Goal: Task Accomplishment & Management: Use online tool/utility

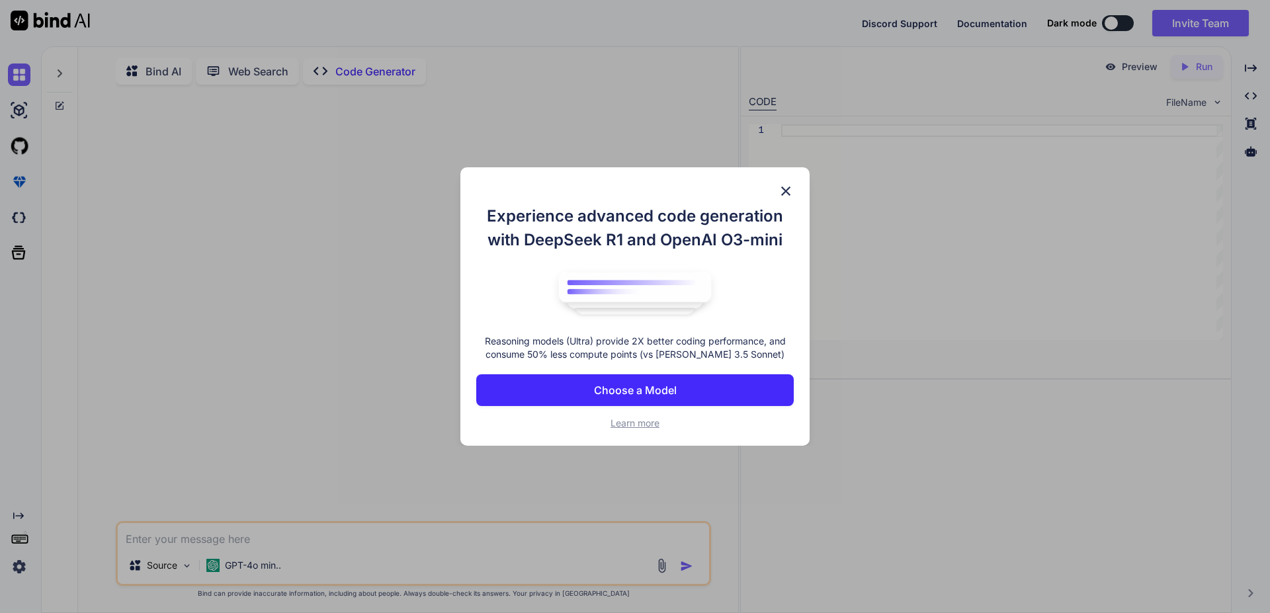
click at [778, 183] on img at bounding box center [786, 191] width 16 height 16
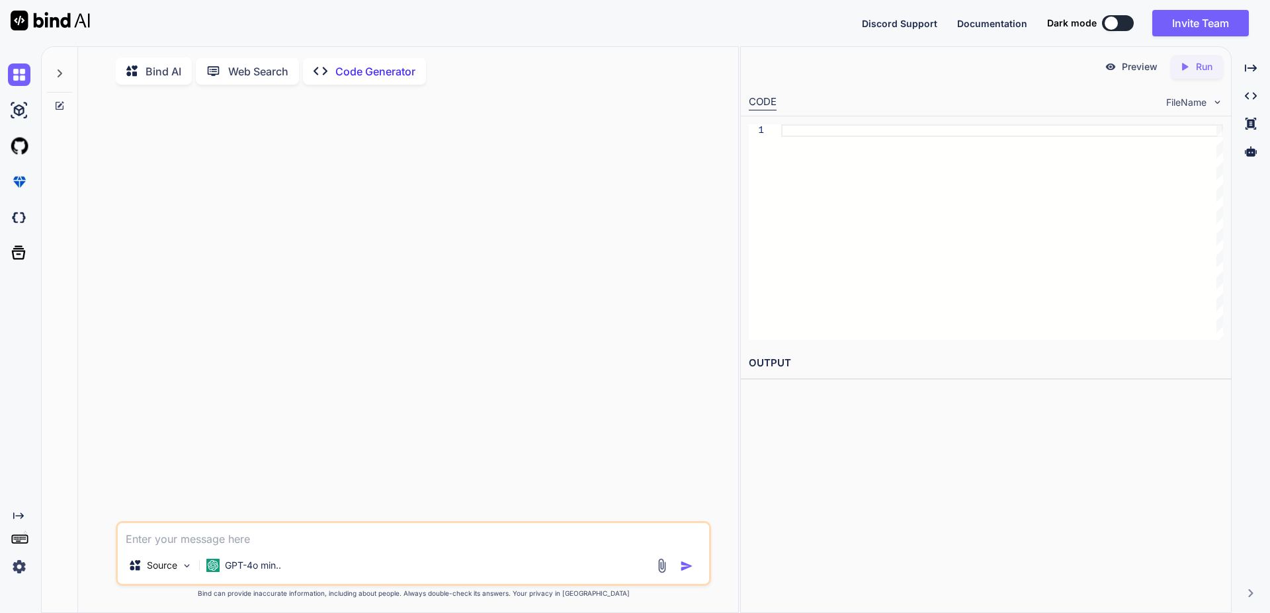
type textarea "x"
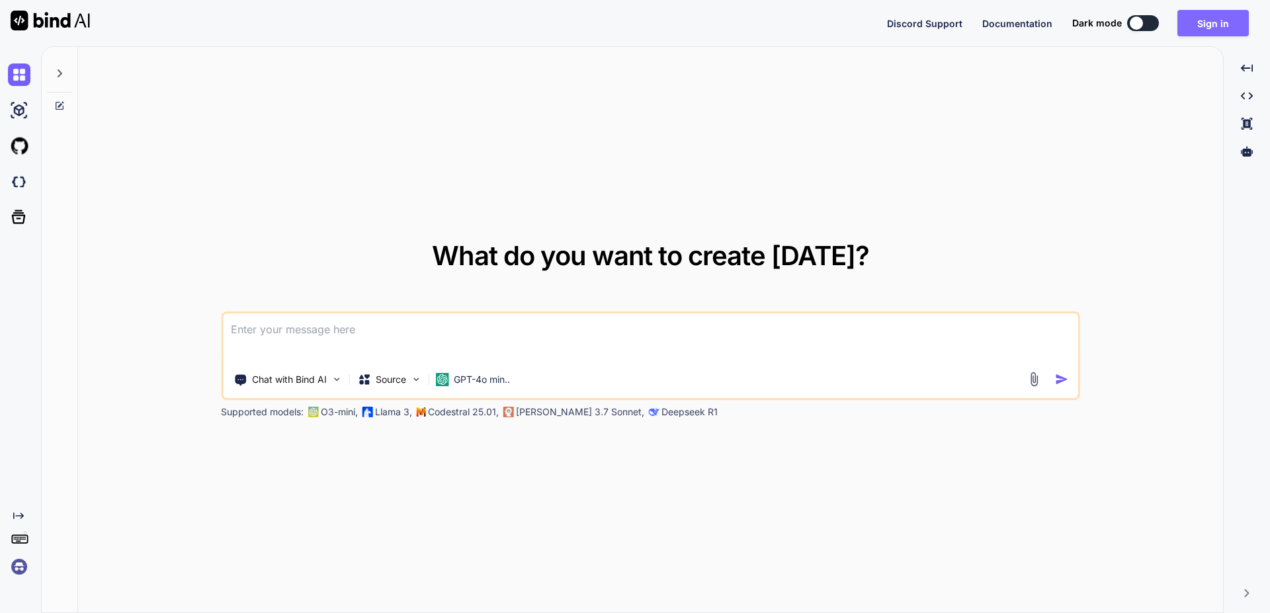
click at [1234, 25] on button "Sign in" at bounding box center [1212, 23] width 71 height 26
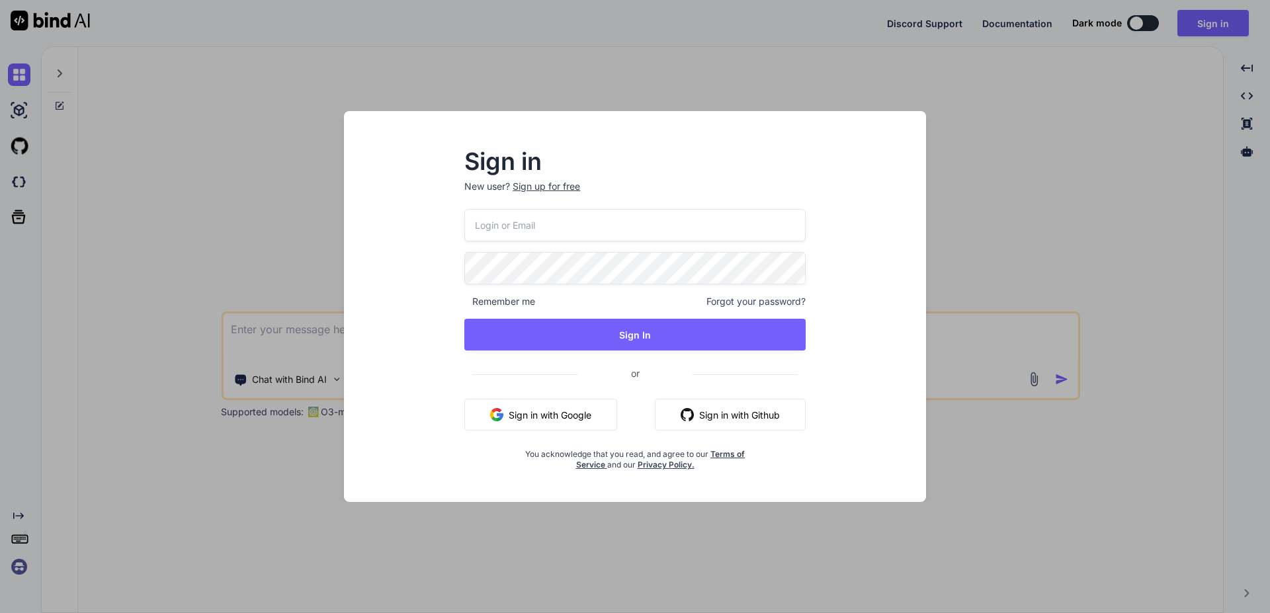
click at [539, 418] on button "Sign in with Google" at bounding box center [540, 415] width 153 height 32
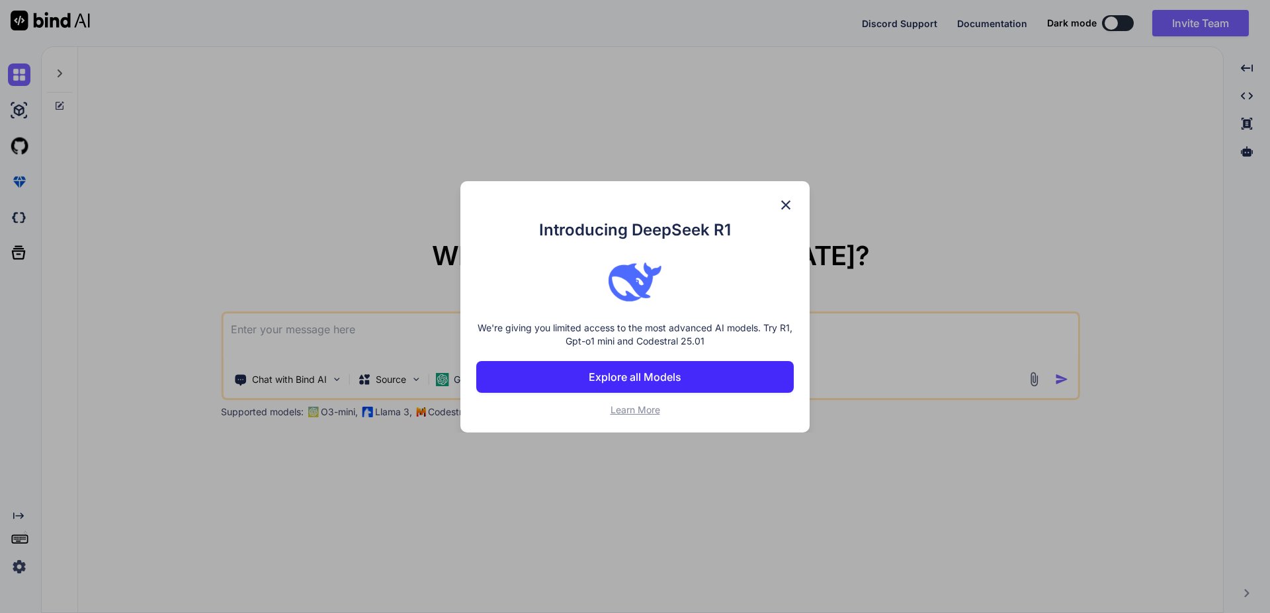
click at [778, 197] on img at bounding box center [786, 205] width 16 height 16
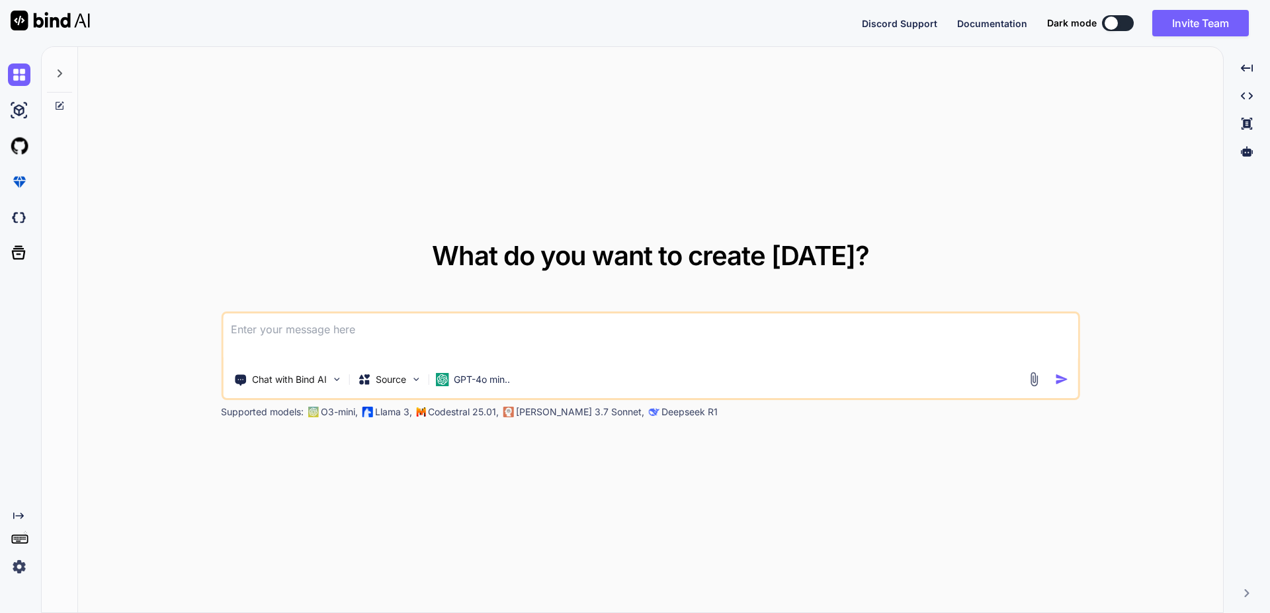
type textarea "x"
